Goal: Task Accomplishment & Management: Use online tool/utility

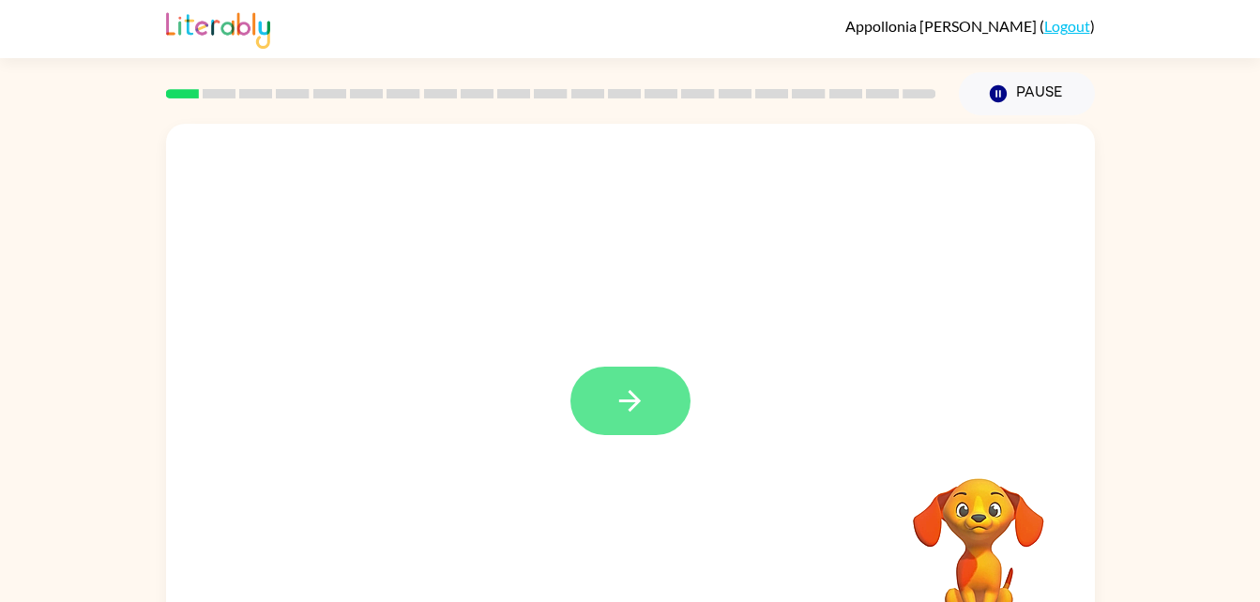
click at [621, 391] on icon "button" at bounding box center [630, 401] width 33 height 33
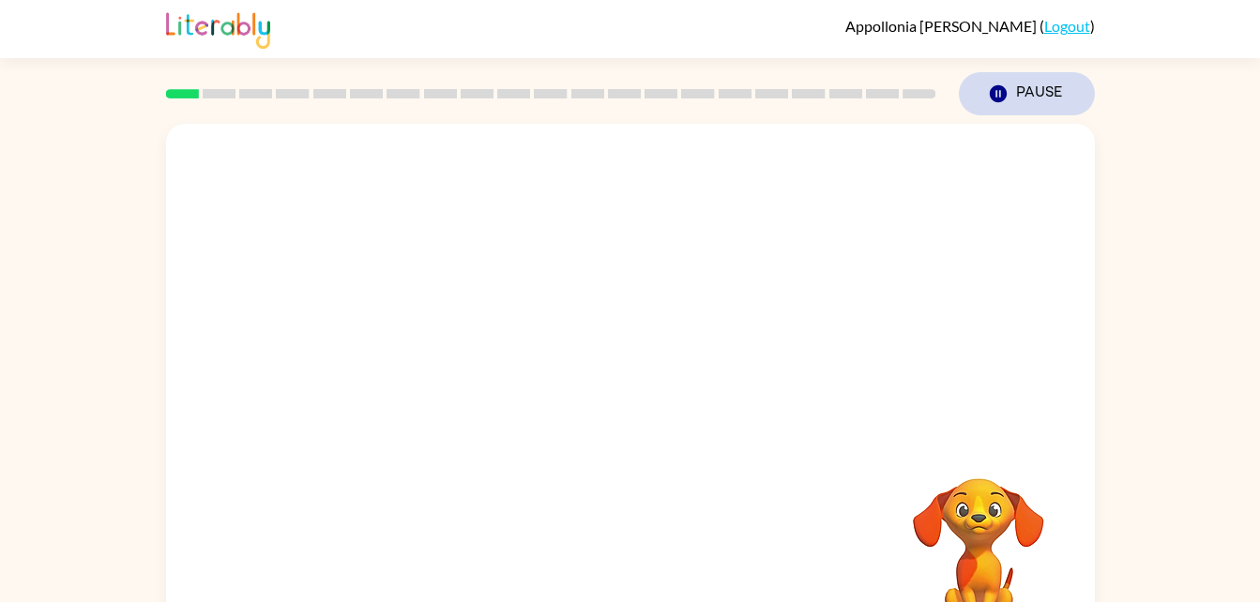
click at [1050, 96] on button "Pause Pause" at bounding box center [1027, 93] width 136 height 43
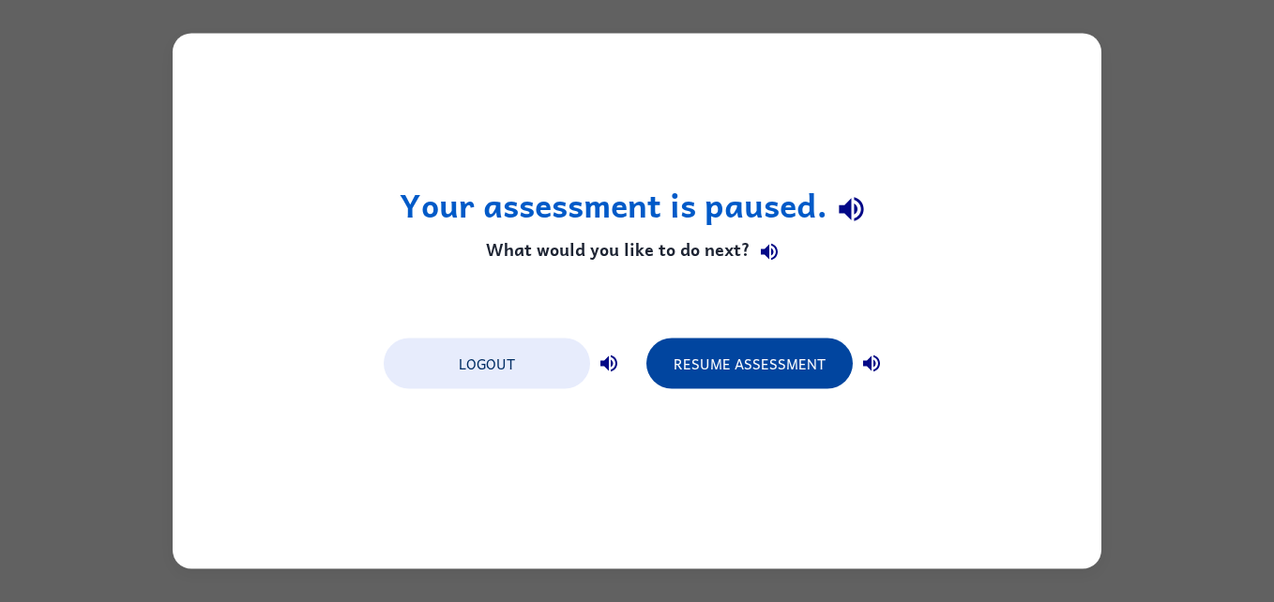
click at [761, 365] on button "Resume Assessment" at bounding box center [749, 364] width 206 height 51
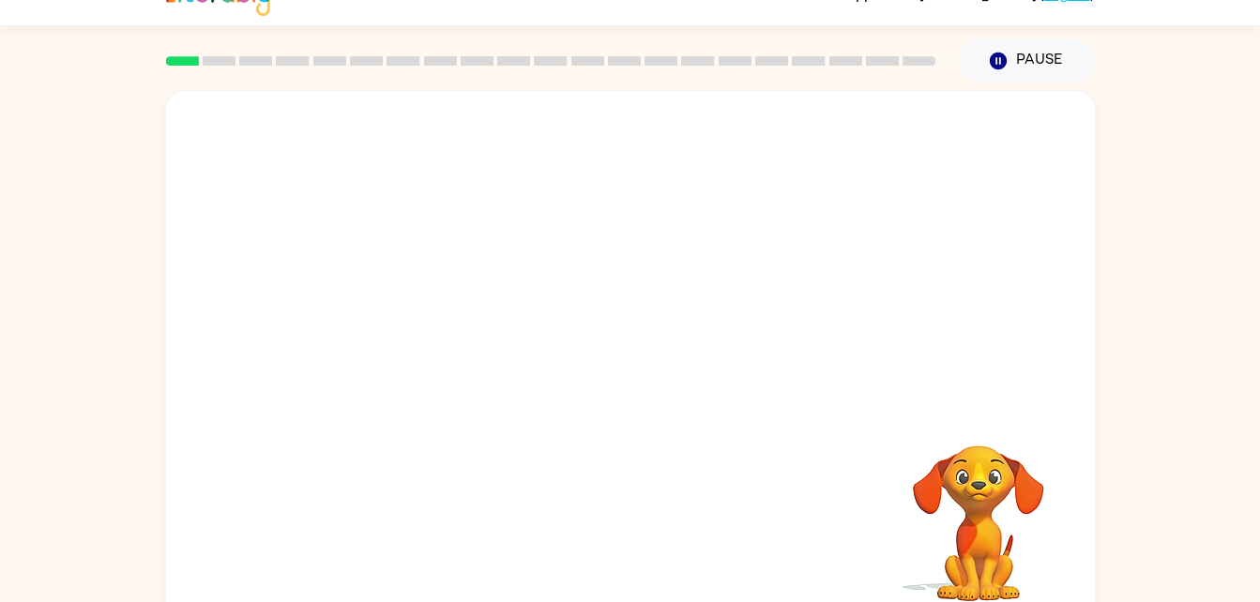
scroll to position [57, 0]
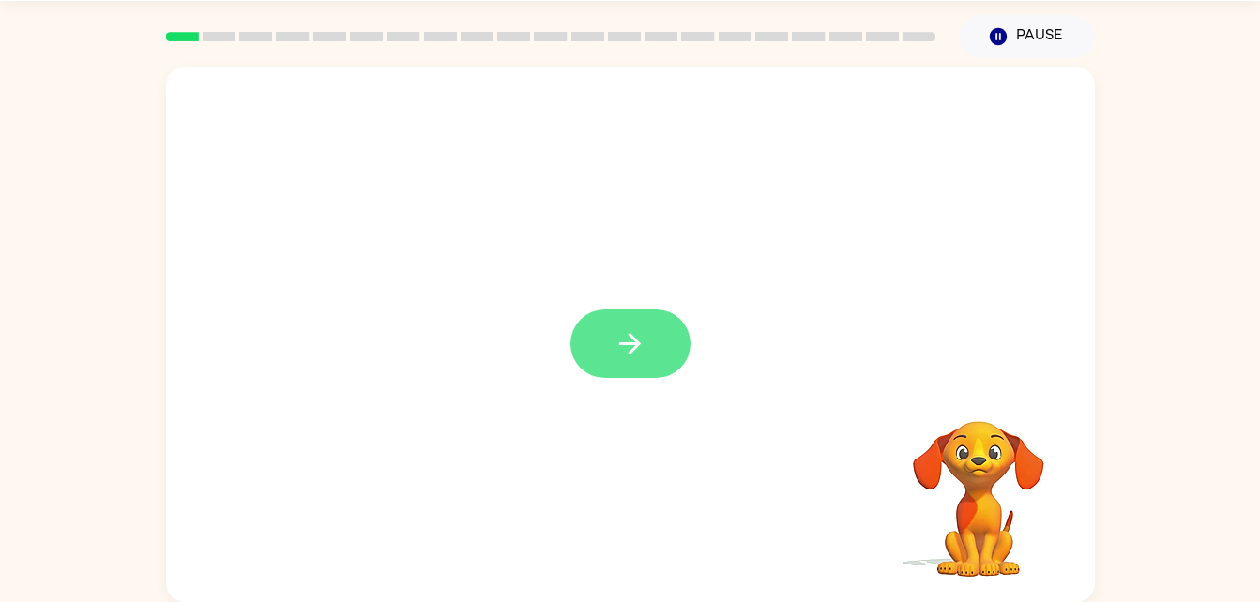
click at [641, 368] on button "button" at bounding box center [630, 344] width 120 height 68
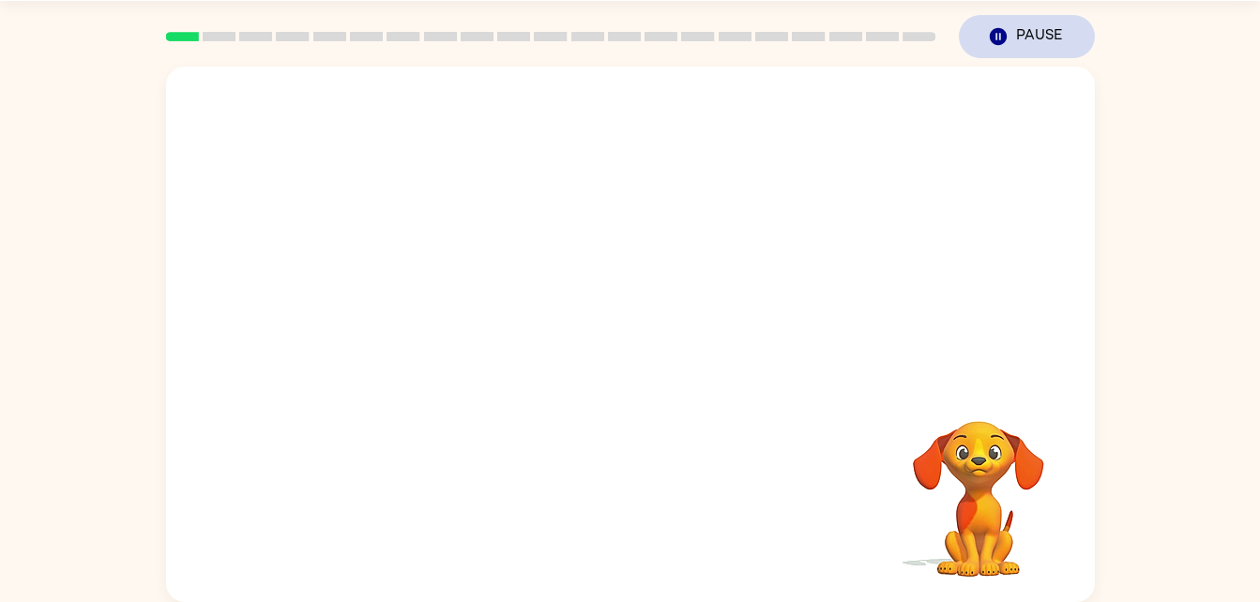
click at [1034, 44] on button "Pause Pause" at bounding box center [1027, 36] width 136 height 43
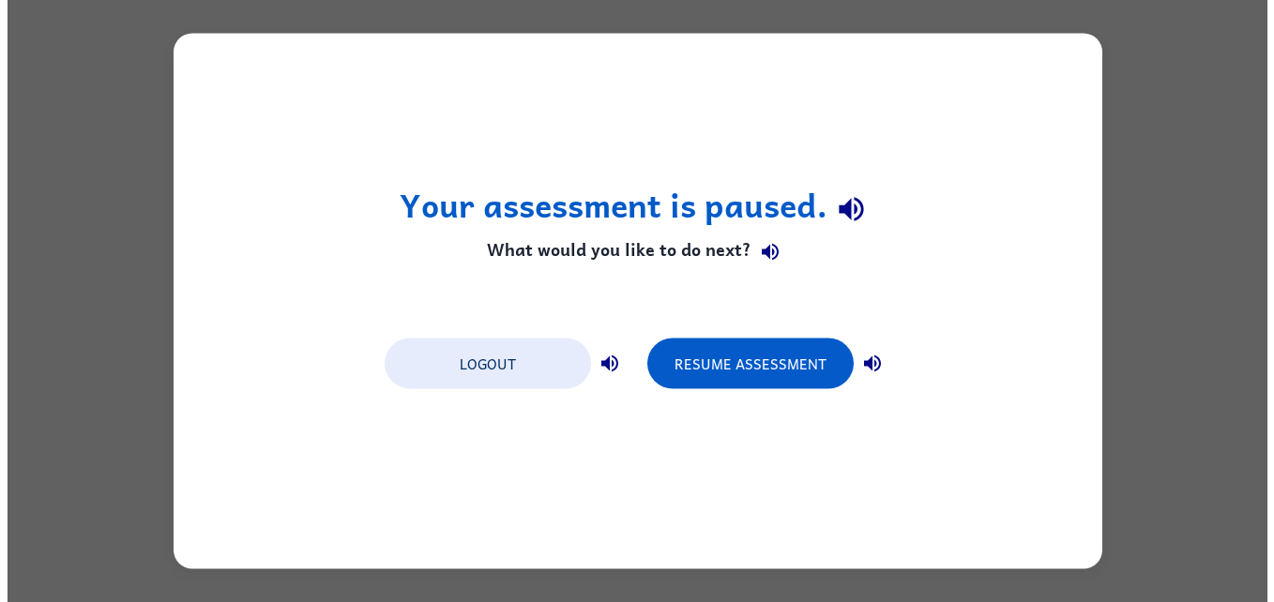
scroll to position [0, 0]
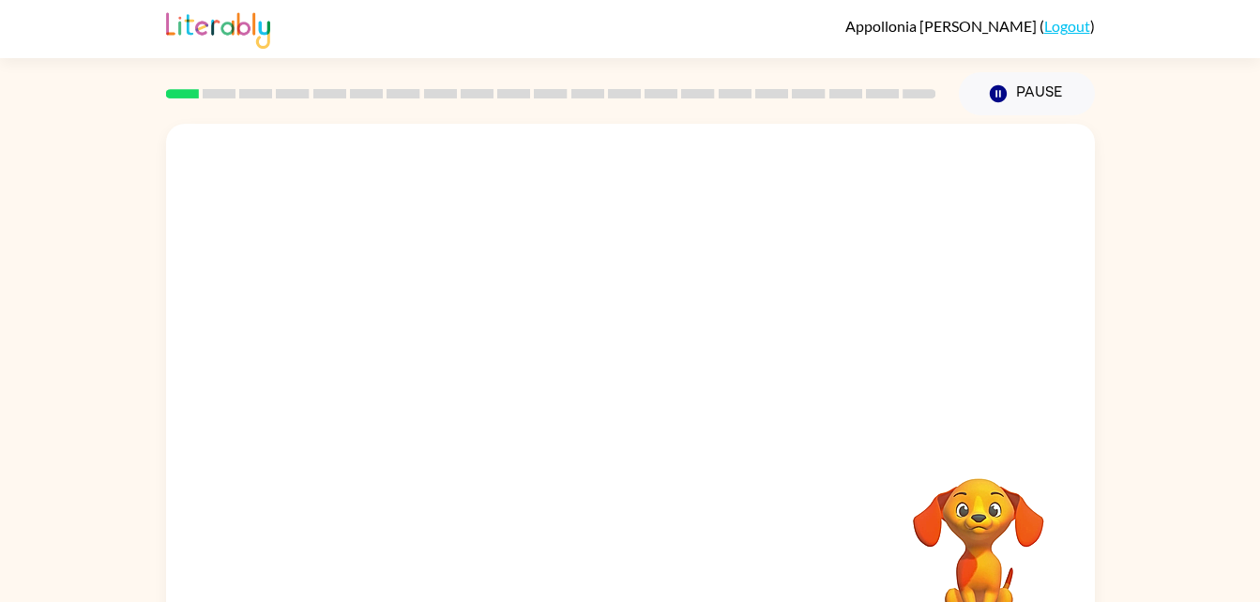
scroll to position [57, 0]
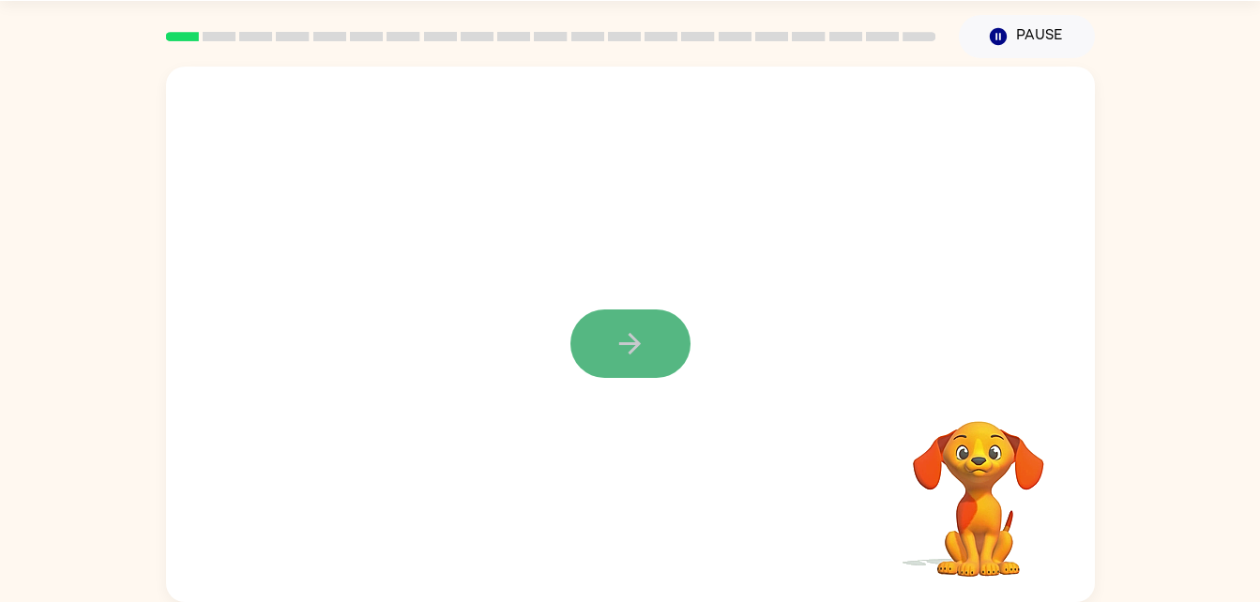
click at [637, 369] on button "button" at bounding box center [630, 344] width 120 height 68
click at [1183, 403] on div "Your browser must support playing .mp4 files to use Literably. Please try using…" at bounding box center [630, 330] width 1260 height 544
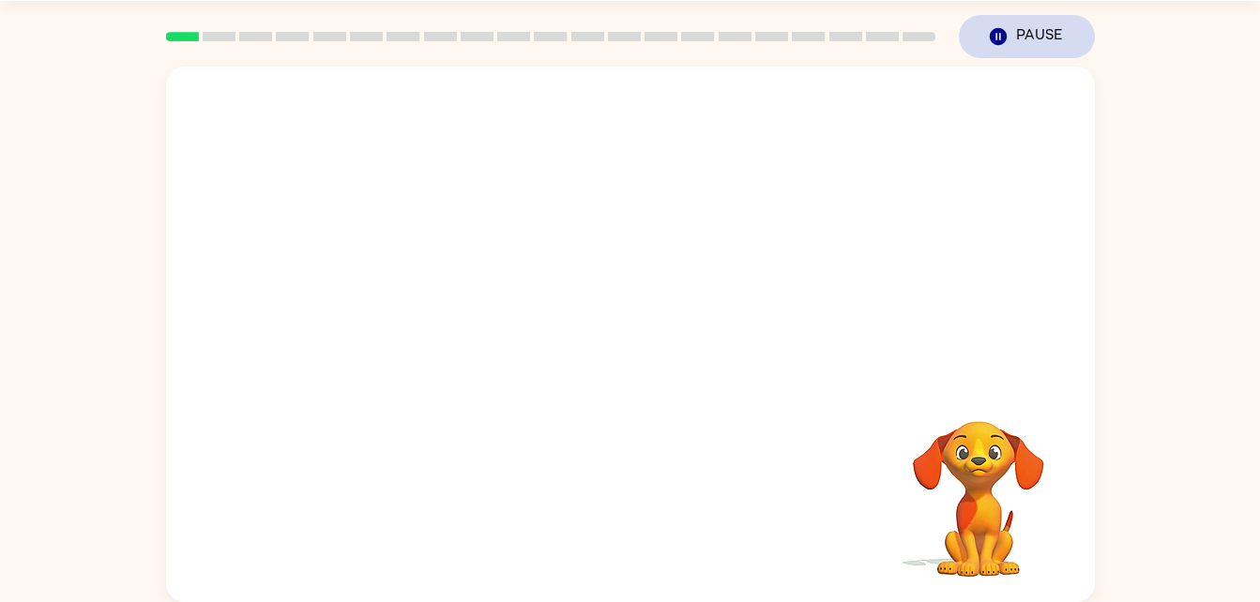
click at [1058, 49] on button "Pause Pause" at bounding box center [1027, 36] width 136 height 43
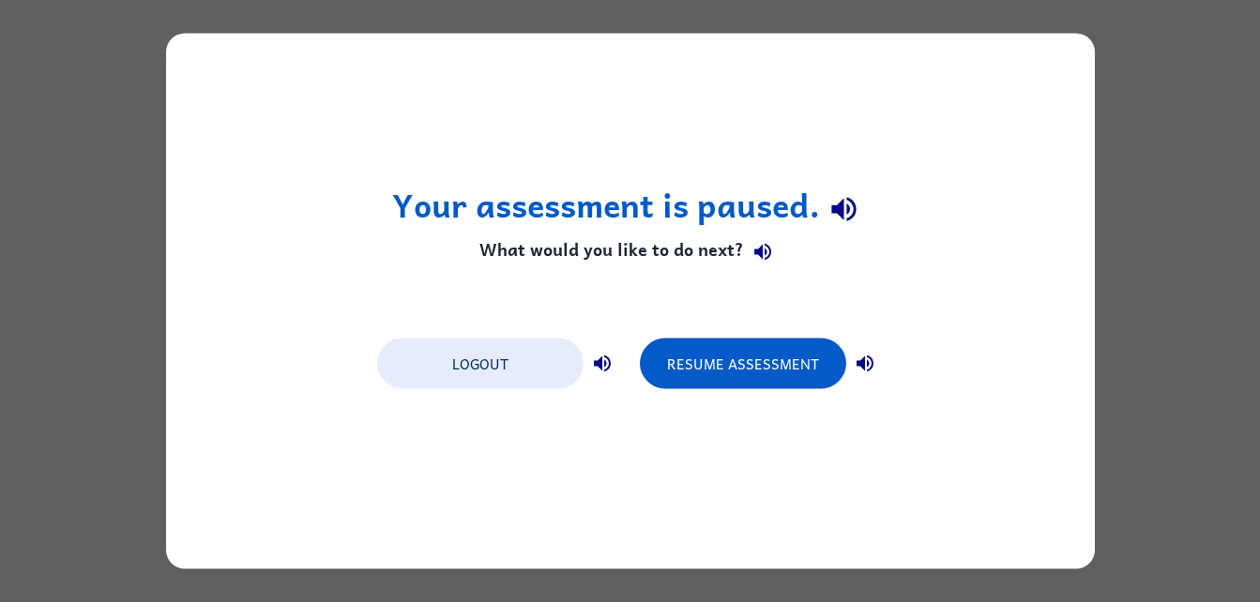
scroll to position [0, 0]
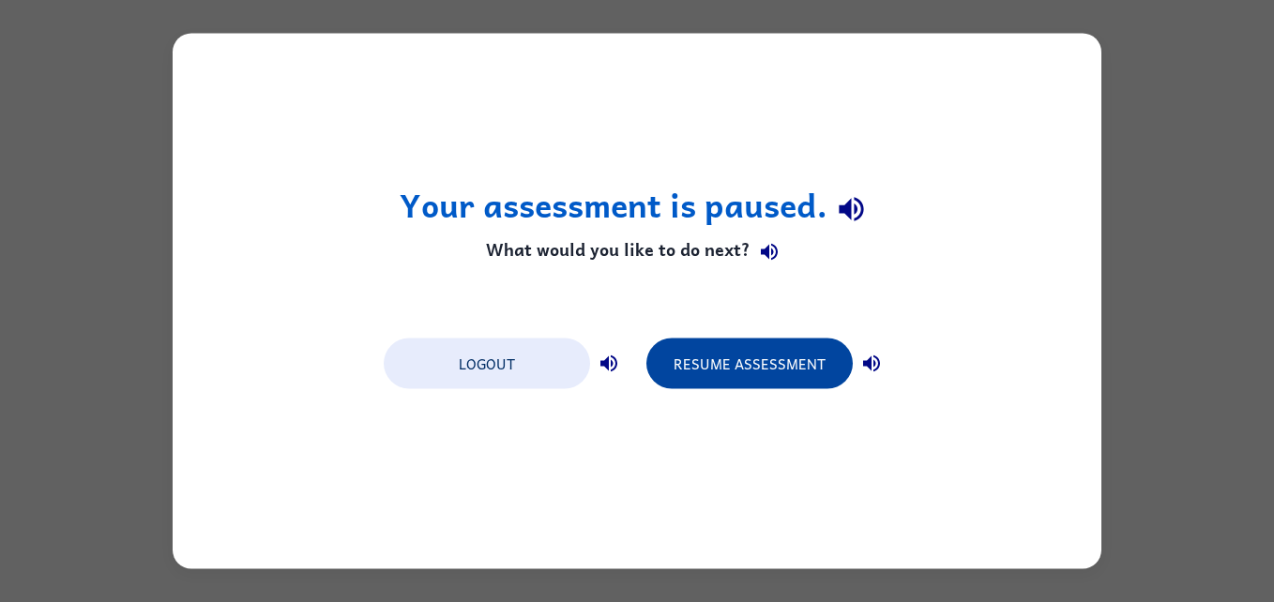
click at [753, 375] on button "Resume Assessment" at bounding box center [749, 364] width 206 height 51
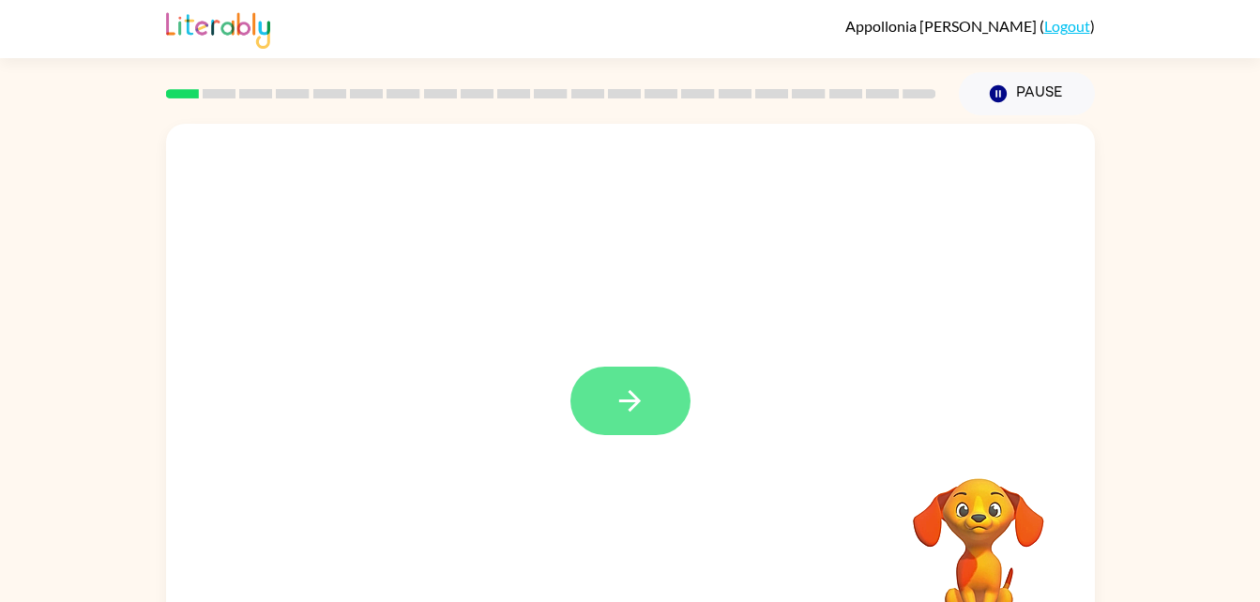
click at [633, 382] on button "button" at bounding box center [630, 401] width 120 height 68
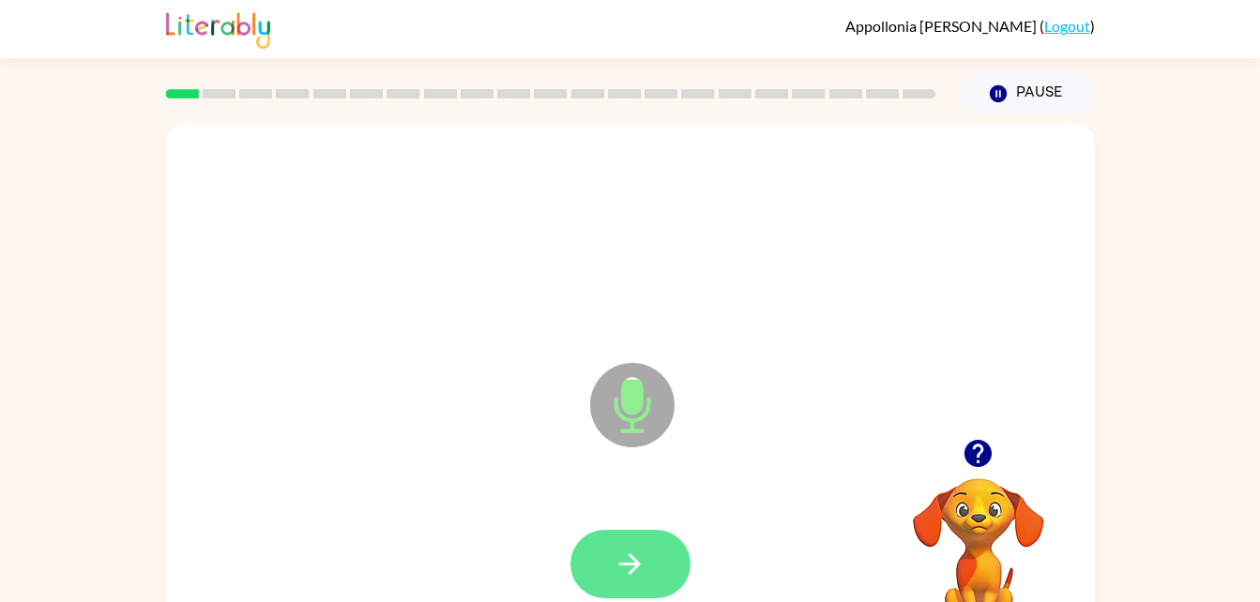
click at [628, 549] on icon "button" at bounding box center [630, 564] width 33 height 33
click at [648, 559] on button "button" at bounding box center [630, 564] width 120 height 68
click at [666, 580] on button "button" at bounding box center [630, 564] width 120 height 68
click at [963, 528] on video "Your browser must support playing .mp4 files to use Literably. Please try using…" at bounding box center [979, 543] width 188 height 188
click at [638, 534] on button "button" at bounding box center [630, 564] width 120 height 68
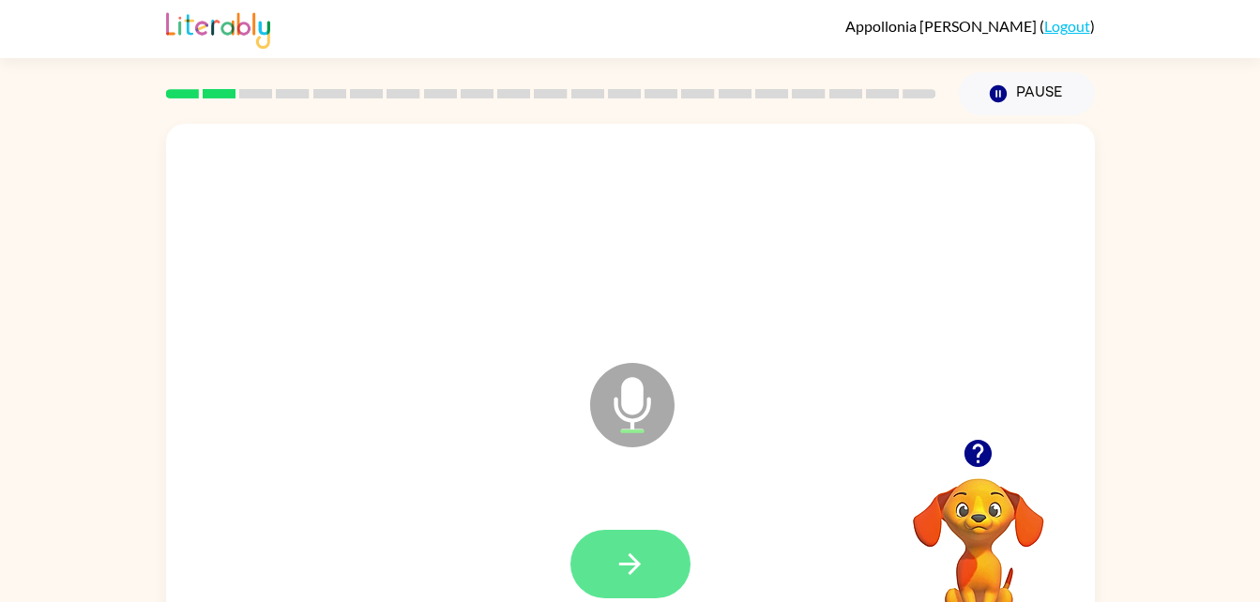
click at [630, 539] on button "button" at bounding box center [630, 564] width 120 height 68
click at [641, 559] on icon "button" at bounding box center [630, 564] width 33 height 33
click at [659, 571] on button "button" at bounding box center [630, 564] width 120 height 68
click at [643, 566] on icon "button" at bounding box center [630, 564] width 33 height 33
click at [649, 590] on button "button" at bounding box center [630, 564] width 120 height 68
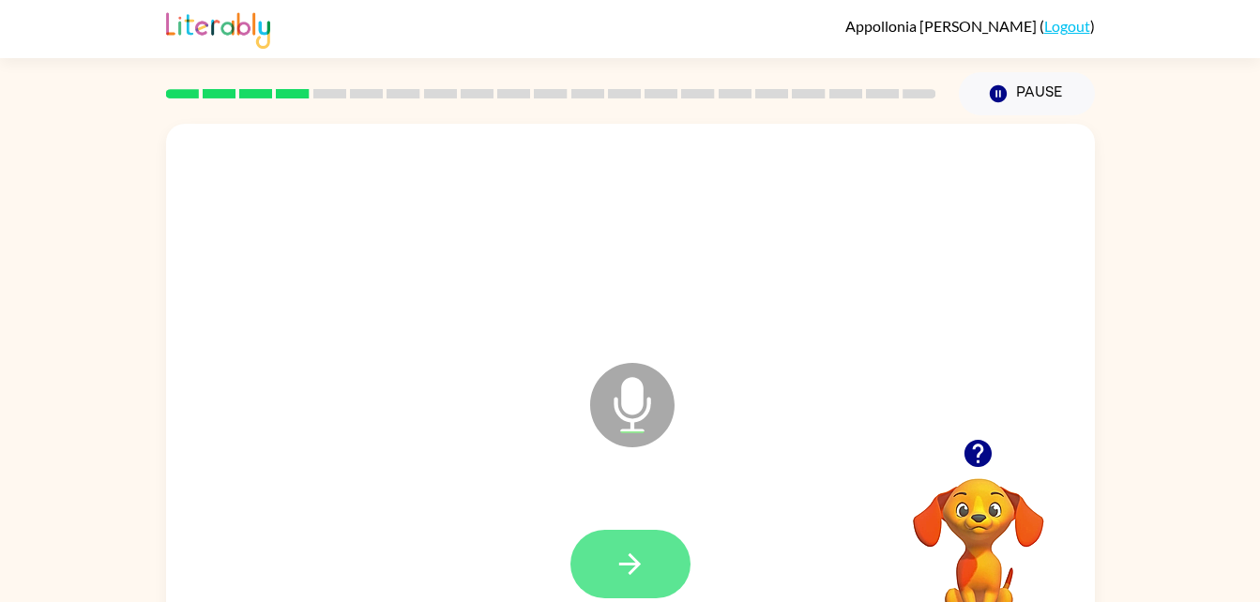
click at [635, 556] on icon "button" at bounding box center [630, 564] width 33 height 33
click at [647, 576] on button "button" at bounding box center [630, 564] width 120 height 68
click at [672, 563] on button "button" at bounding box center [630, 564] width 120 height 68
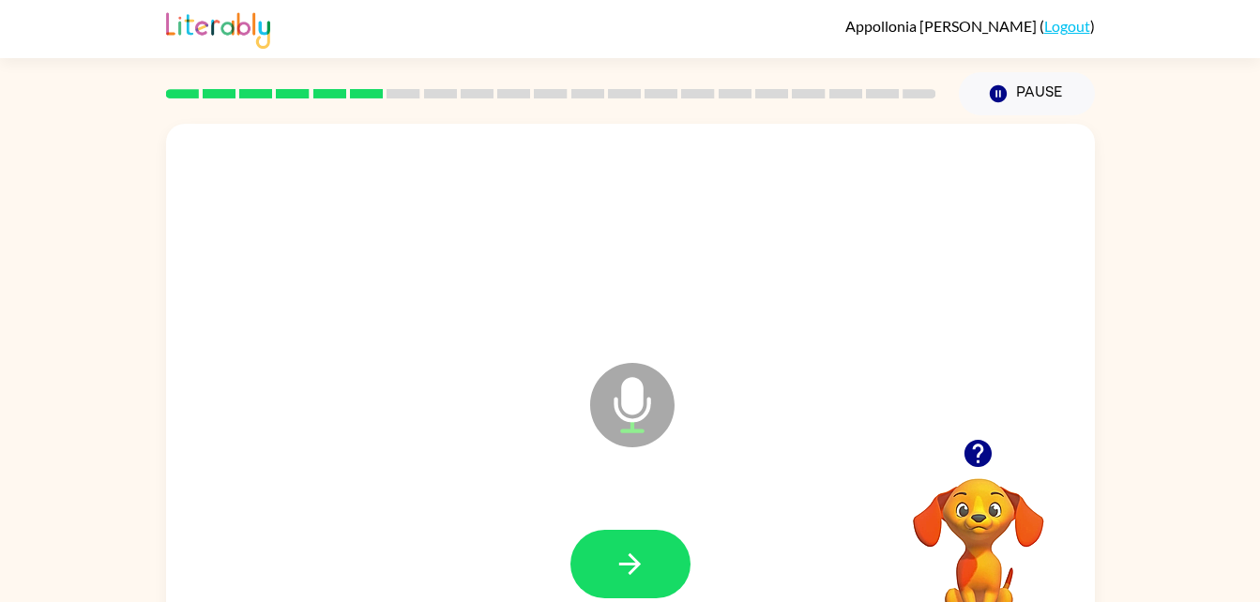
click at [986, 466] on icon "button" at bounding box center [978, 453] width 33 height 33
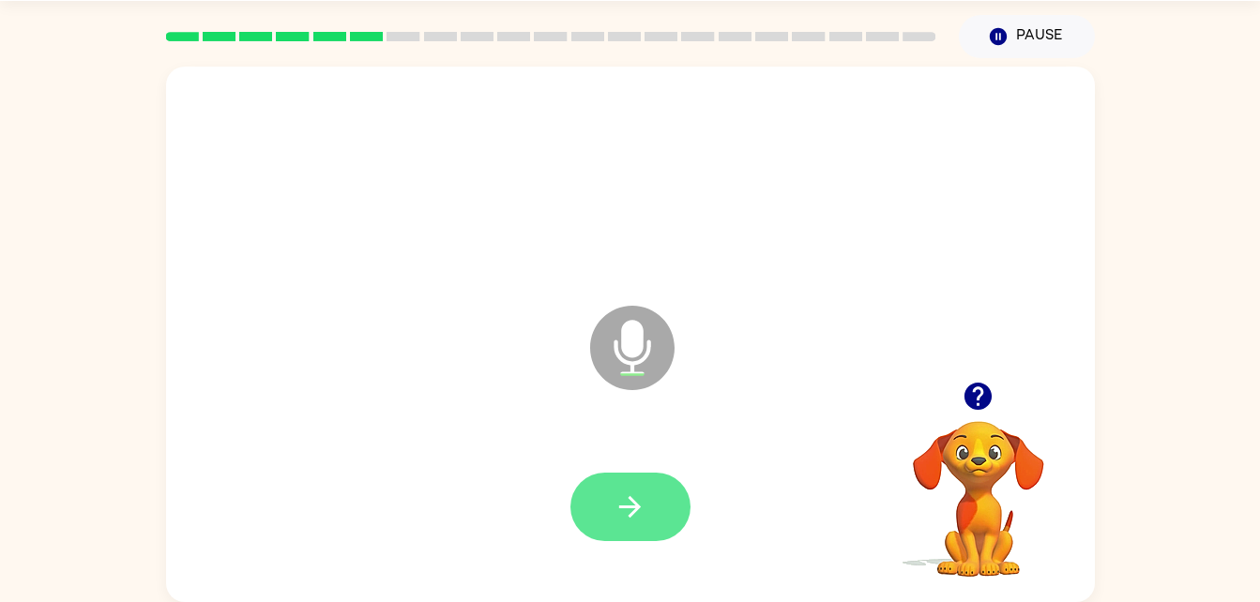
click at [636, 530] on button "button" at bounding box center [630, 507] width 120 height 68
click at [638, 498] on icon "button" at bounding box center [630, 507] width 33 height 33
click at [621, 517] on icon "button" at bounding box center [630, 507] width 33 height 33
click at [657, 528] on button "button" at bounding box center [630, 507] width 120 height 68
click at [645, 527] on button "button" at bounding box center [630, 507] width 120 height 68
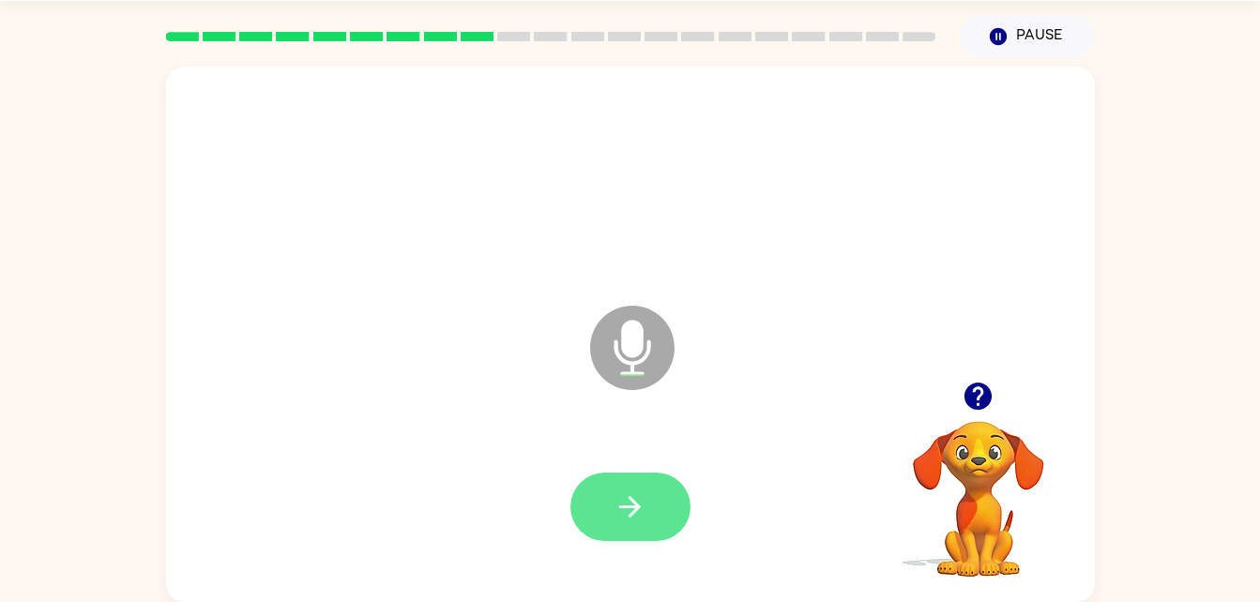
click at [624, 517] on icon "button" at bounding box center [630, 507] width 33 height 33
click at [641, 510] on icon "button" at bounding box center [630, 507] width 33 height 33
click at [667, 511] on button "button" at bounding box center [630, 507] width 120 height 68
click at [645, 507] on icon "button" at bounding box center [630, 507] width 33 height 33
click at [665, 504] on button "button" at bounding box center [630, 507] width 120 height 68
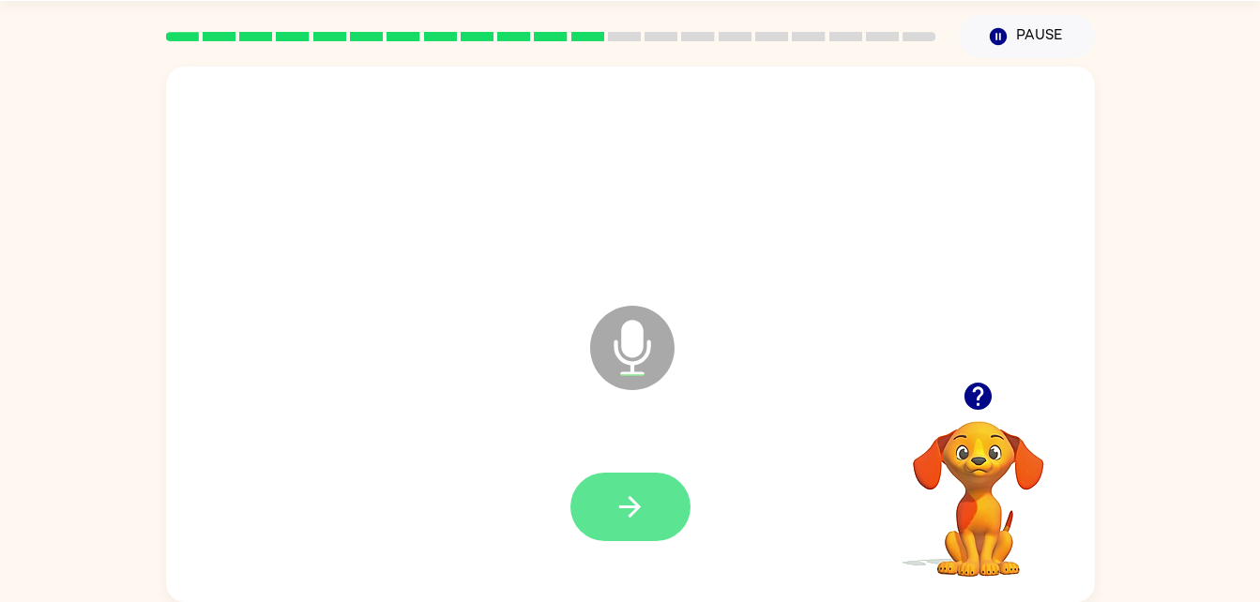
click at [646, 537] on button "button" at bounding box center [630, 507] width 120 height 68
click at [700, 508] on div at bounding box center [630, 508] width 891 height 154
click at [651, 518] on button "button" at bounding box center [630, 507] width 120 height 68
click at [642, 516] on icon "button" at bounding box center [630, 507] width 33 height 33
click at [658, 494] on button "button" at bounding box center [630, 507] width 120 height 68
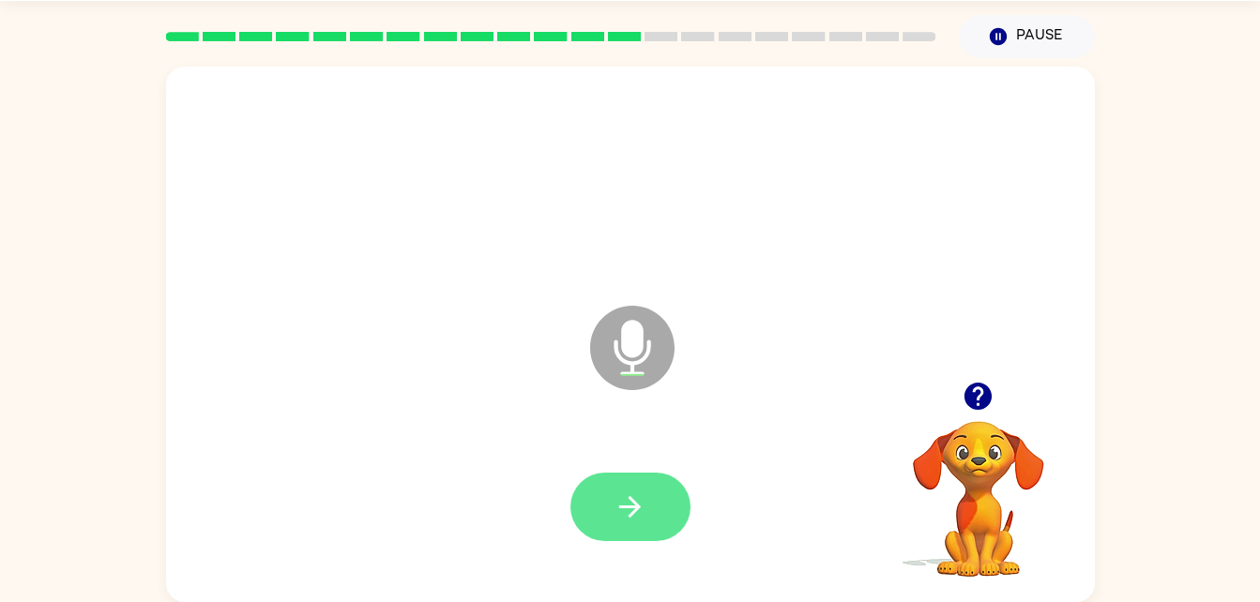
click at [653, 518] on button "button" at bounding box center [630, 507] width 120 height 68
click at [664, 521] on button "button" at bounding box center [630, 507] width 120 height 68
click at [647, 534] on button "button" at bounding box center [630, 507] width 120 height 68
click at [636, 511] on icon "button" at bounding box center [630, 507] width 22 height 22
click at [654, 492] on button "button" at bounding box center [630, 507] width 120 height 68
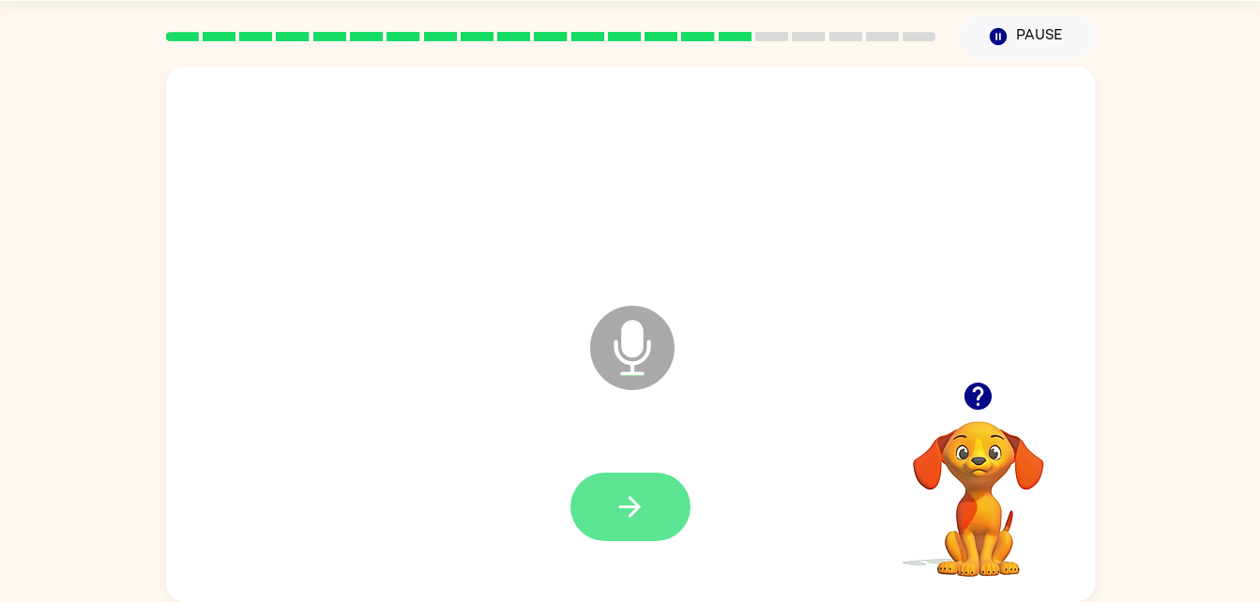
click at [658, 509] on button "button" at bounding box center [630, 507] width 120 height 68
click at [643, 530] on button "button" at bounding box center [630, 507] width 120 height 68
click at [663, 525] on button "button" at bounding box center [630, 507] width 120 height 68
click at [622, 504] on icon "button" at bounding box center [630, 507] width 33 height 33
click at [618, 499] on icon "button" at bounding box center [630, 507] width 33 height 33
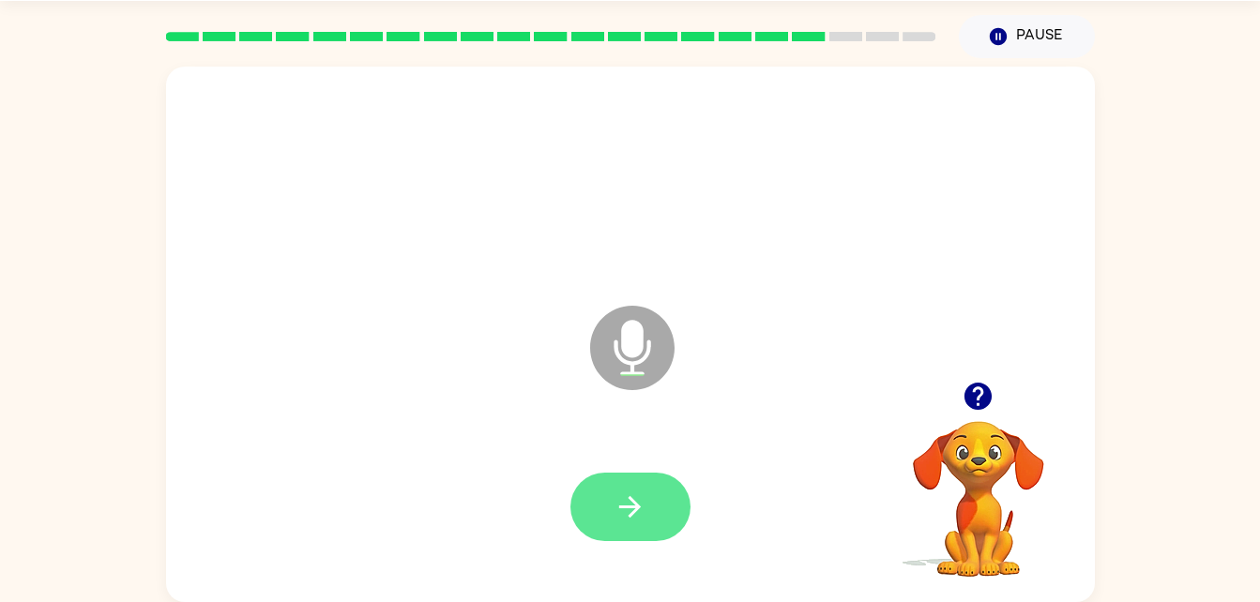
click at [659, 474] on button "button" at bounding box center [630, 507] width 120 height 68
click at [620, 509] on icon "button" at bounding box center [630, 507] width 33 height 33
click at [649, 521] on button "button" at bounding box center [630, 507] width 120 height 68
click at [641, 523] on icon "button" at bounding box center [630, 507] width 33 height 33
click at [629, 539] on button "button" at bounding box center [630, 507] width 120 height 68
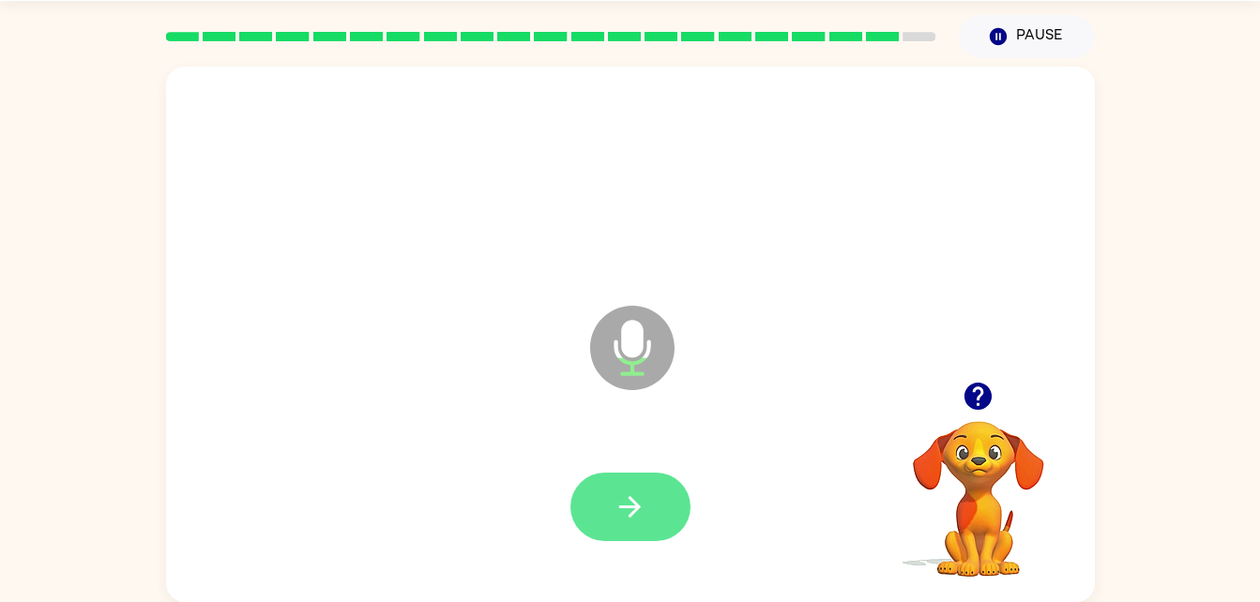
click at [640, 525] on button "button" at bounding box center [630, 507] width 120 height 68
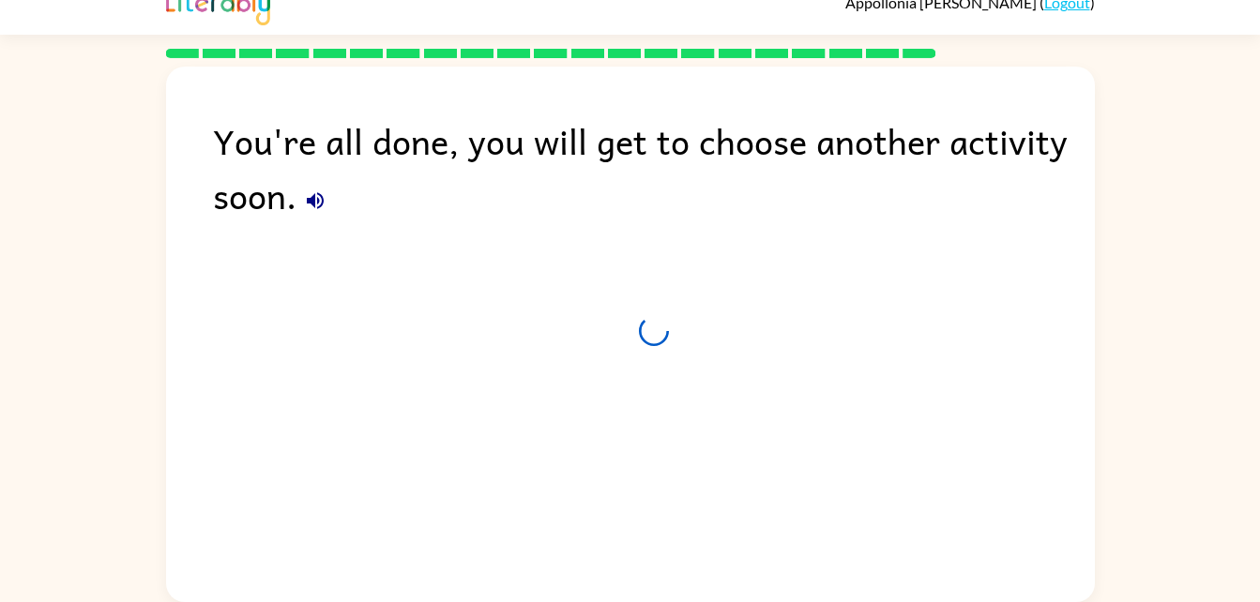
scroll to position [23, 0]
